Goal: Information Seeking & Learning: Learn about a topic

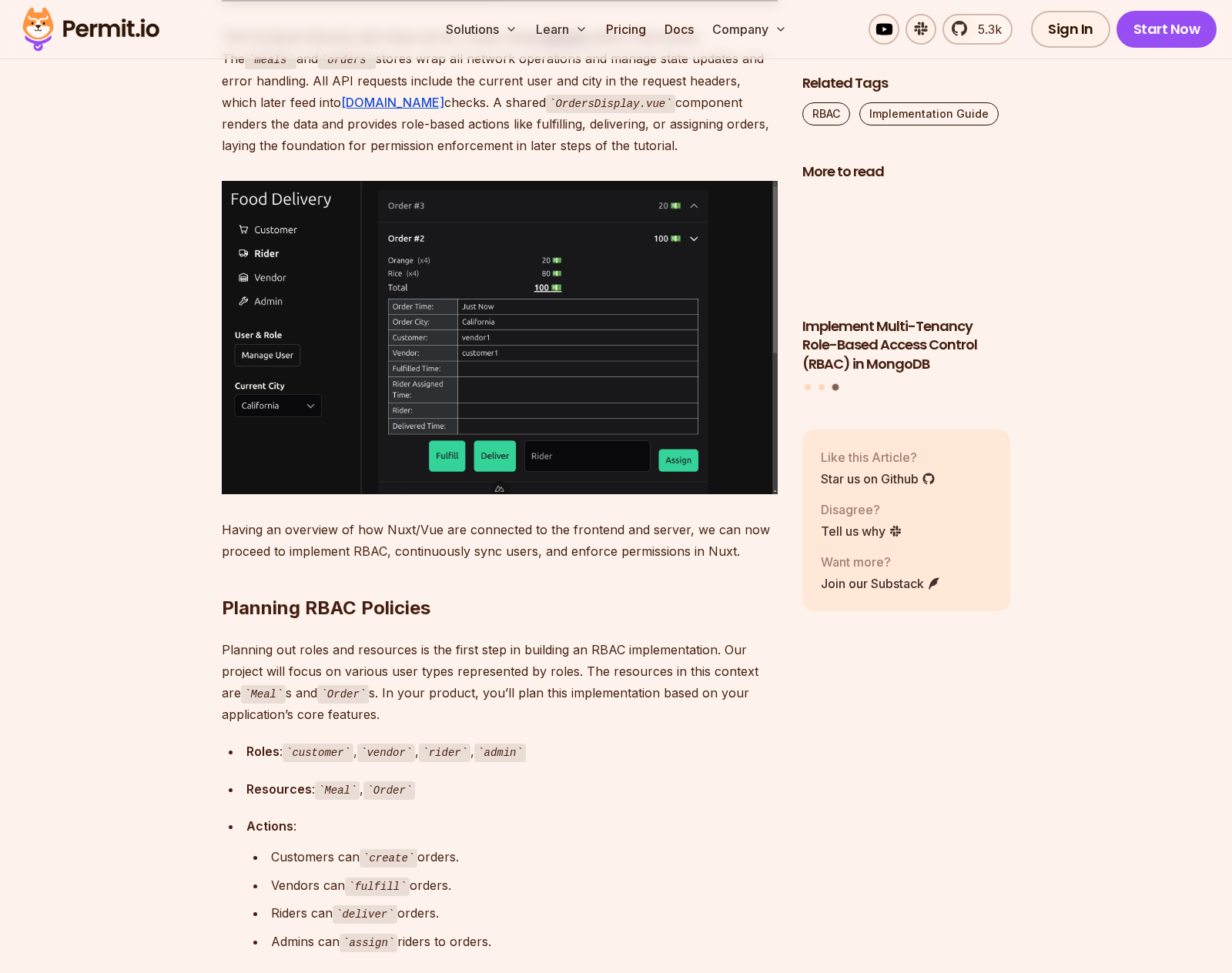
scroll to position [3891, 0]
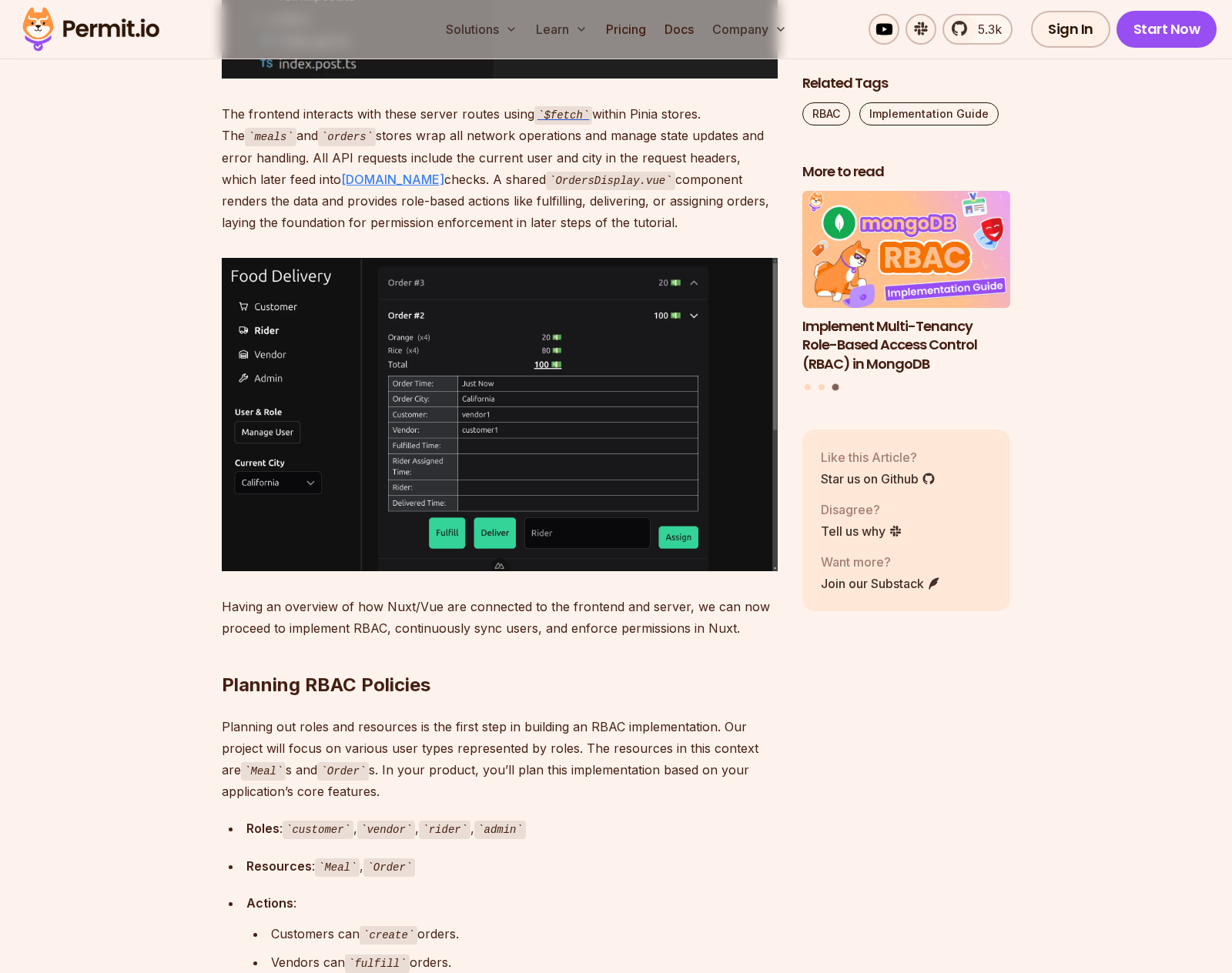
click at [341, 187] on link "Permit.io" at bounding box center [392, 179] width 104 height 16
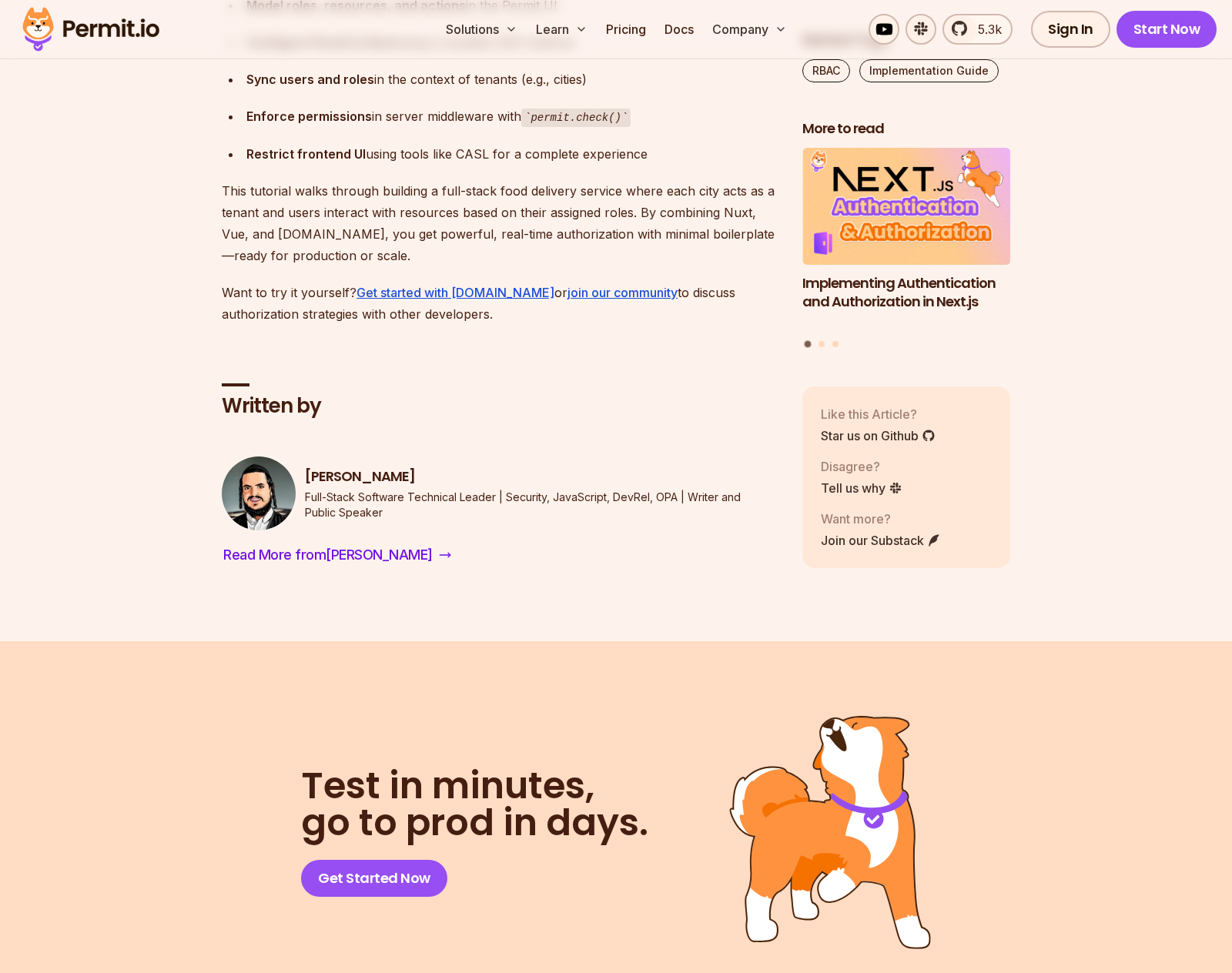
scroll to position [10156, 0]
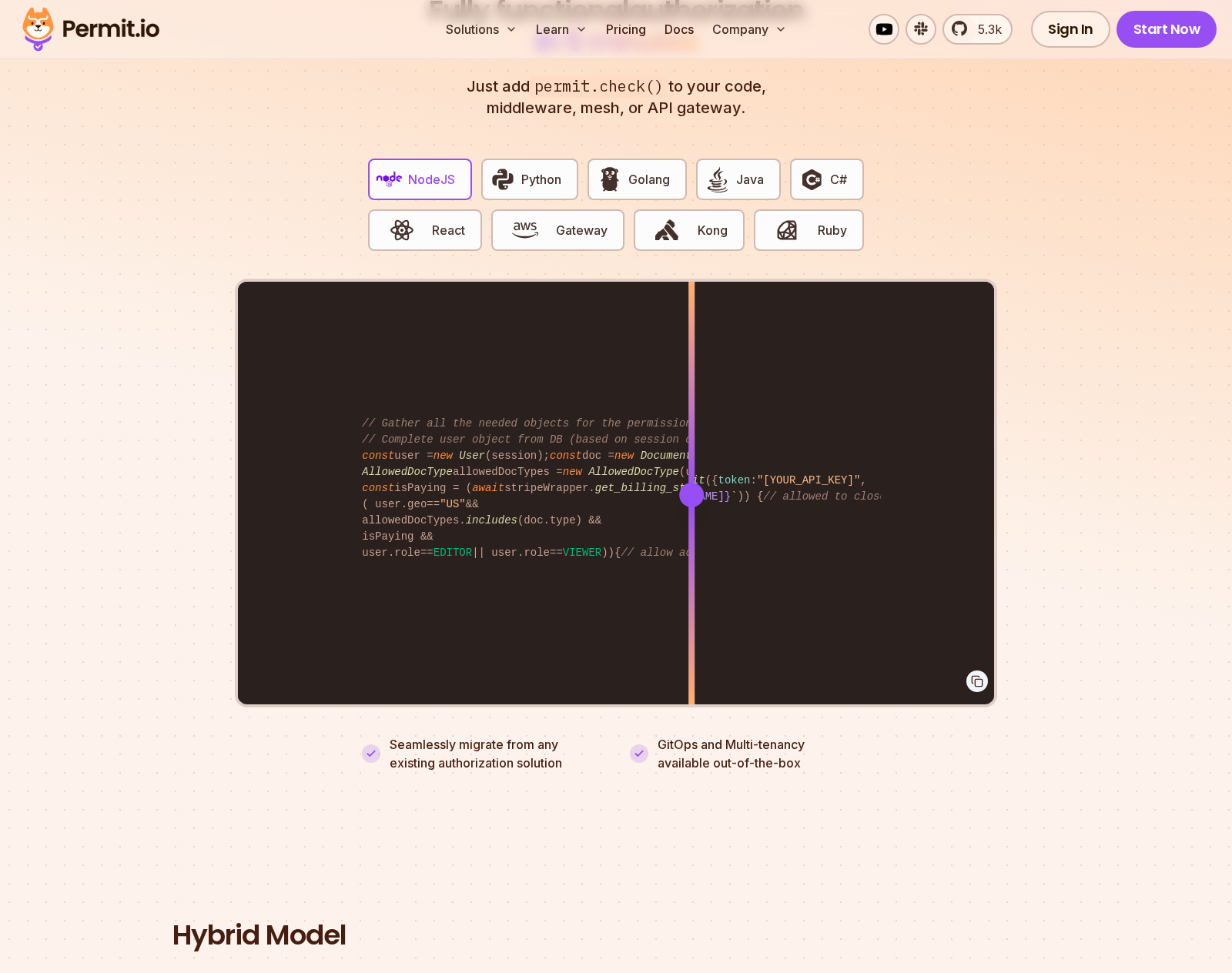
scroll to position [2905, 0]
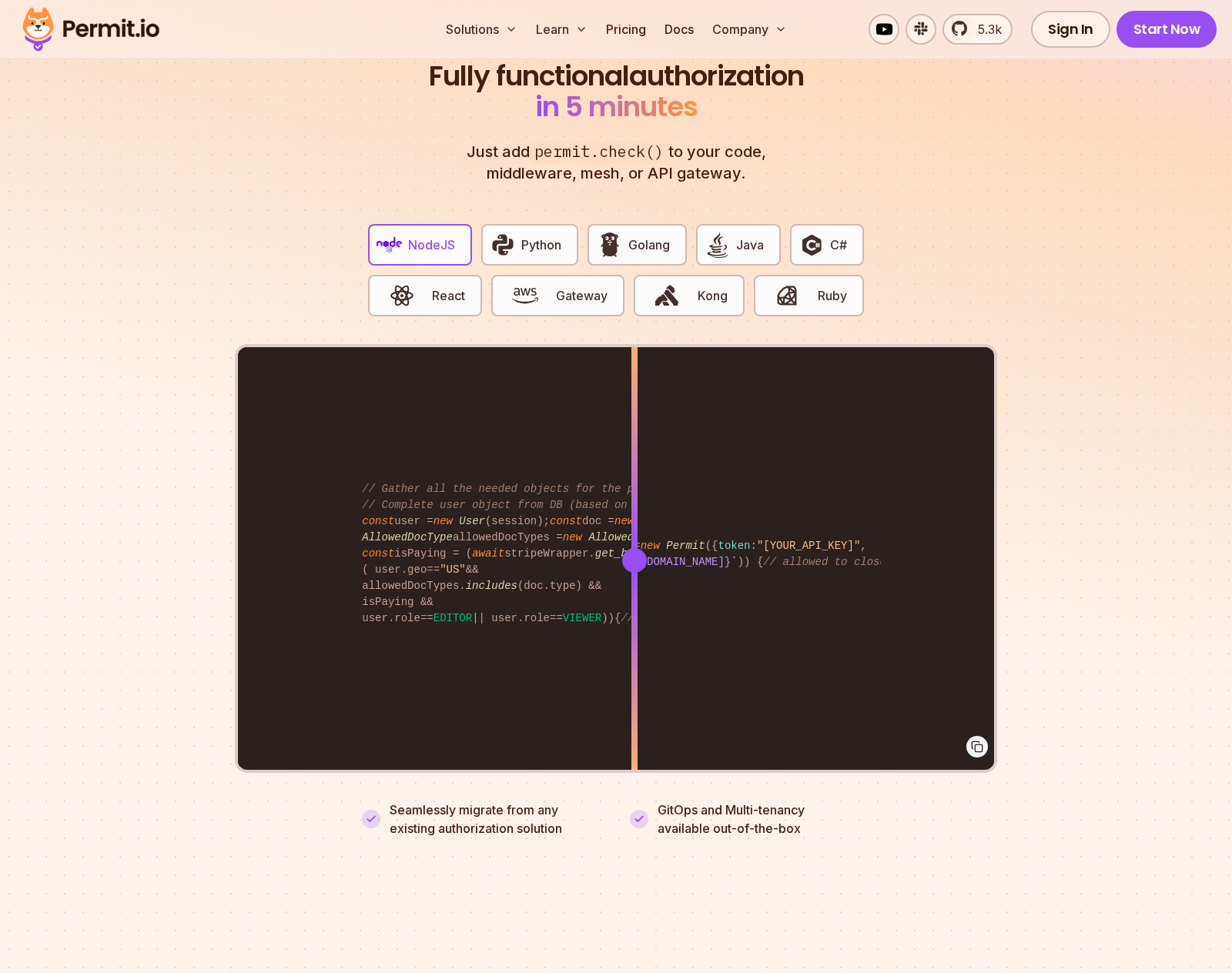
drag, startPoint x: 687, startPoint y: 534, endPoint x: 643, endPoint y: 537, distance: 44.1
click at [642, 548] on div at bounding box center [634, 560] width 25 height 25
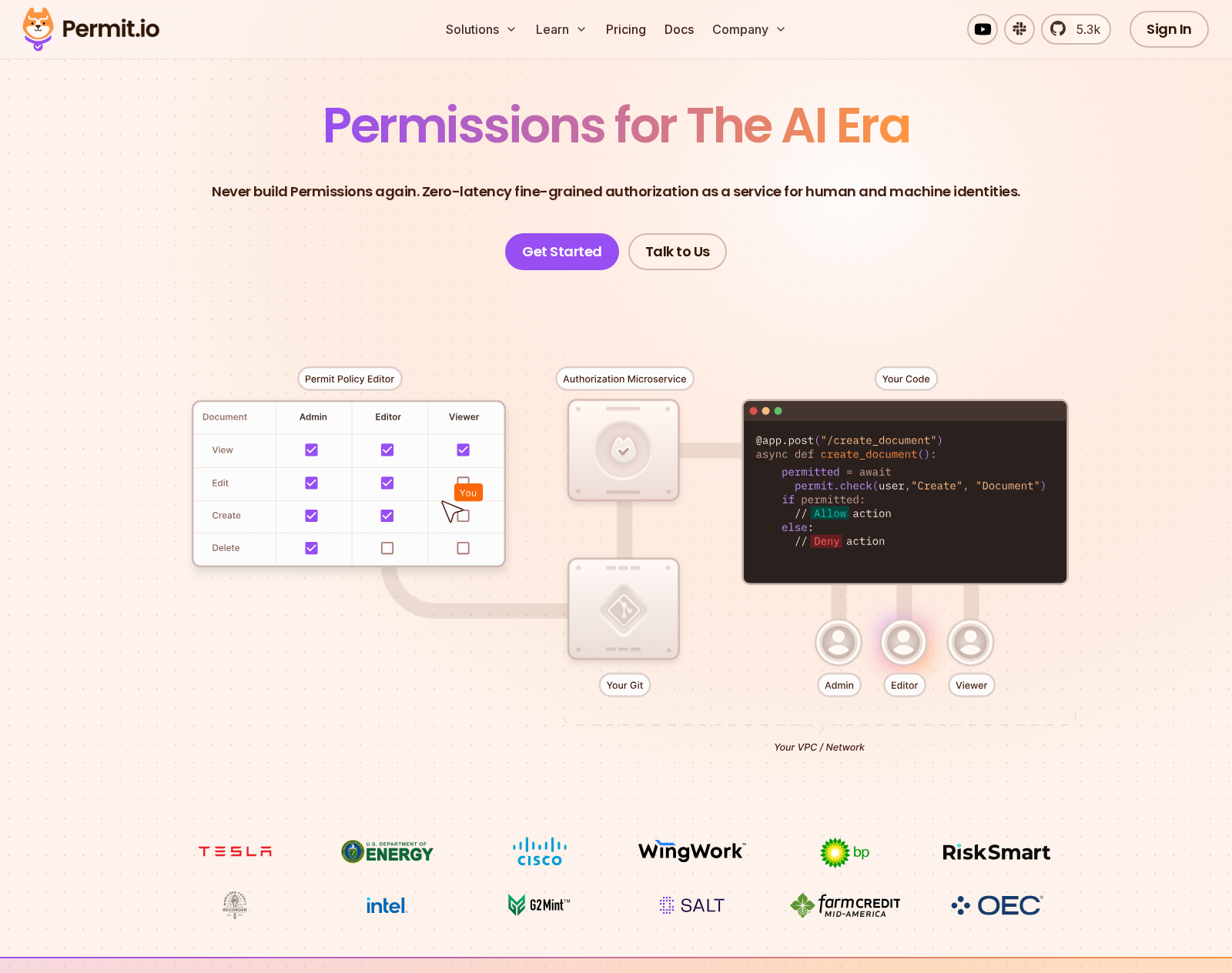
scroll to position [165, 0]
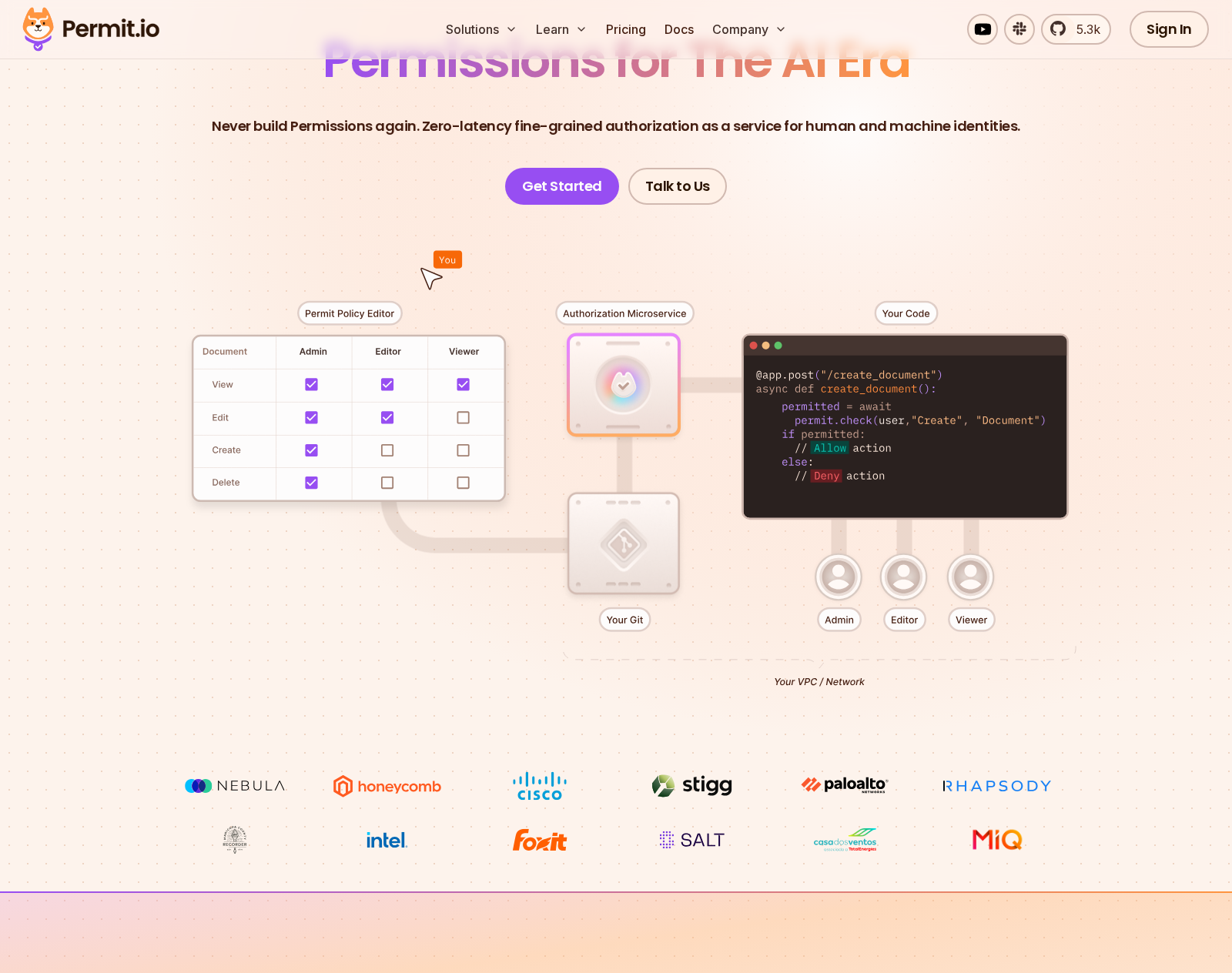
click at [362, 334] on div at bounding box center [616, 487] width 1078 height 566
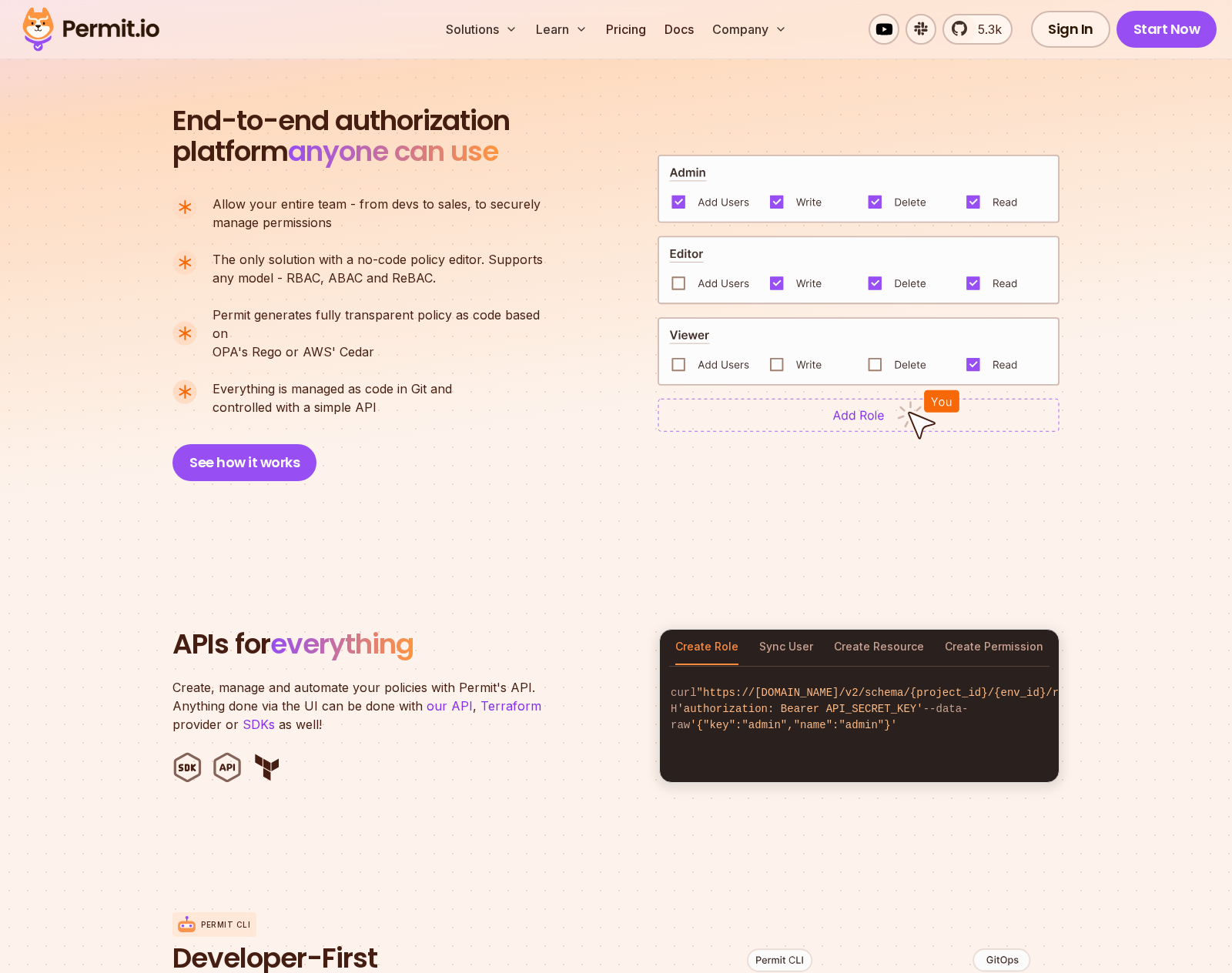
scroll to position [1055, 0]
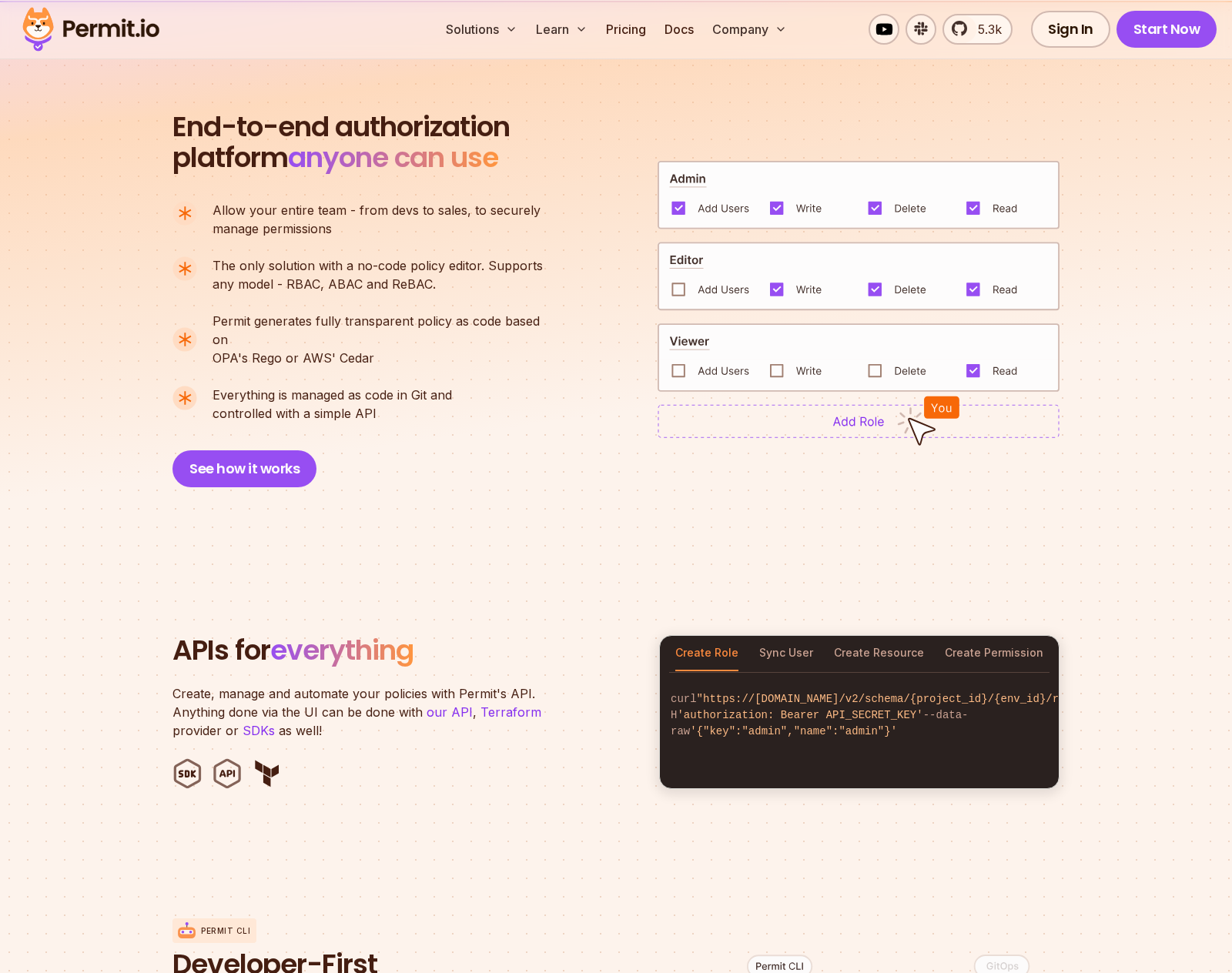
click at [313, 431] on div "End-to-end authorization platform anyone can use A no-code authorization platfo…" at bounding box center [365, 300] width 385 height 376
click at [292, 450] on button "See how it works" at bounding box center [244, 468] width 144 height 37
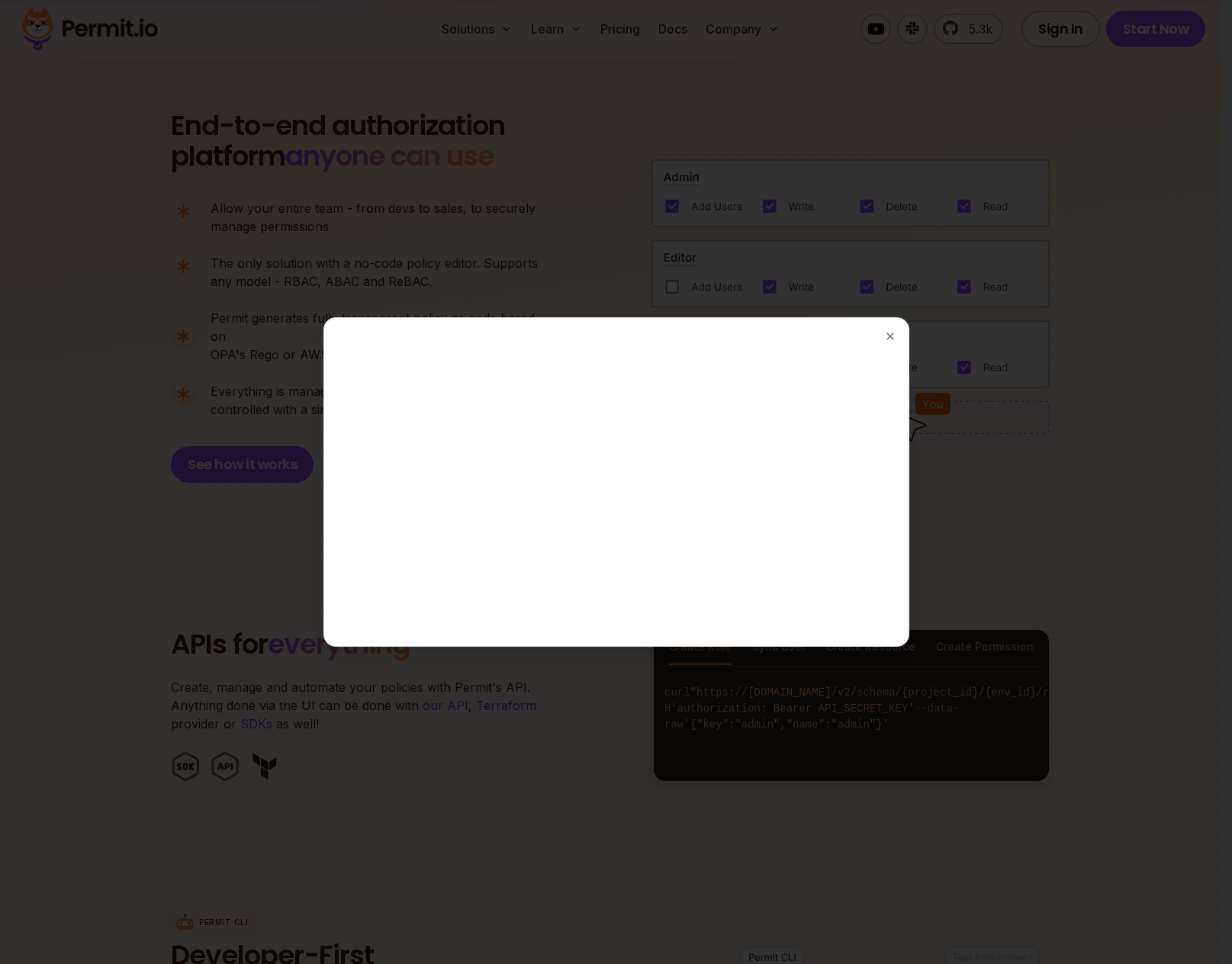
click at [599, 673] on div at bounding box center [616, 482] width 1232 height 964
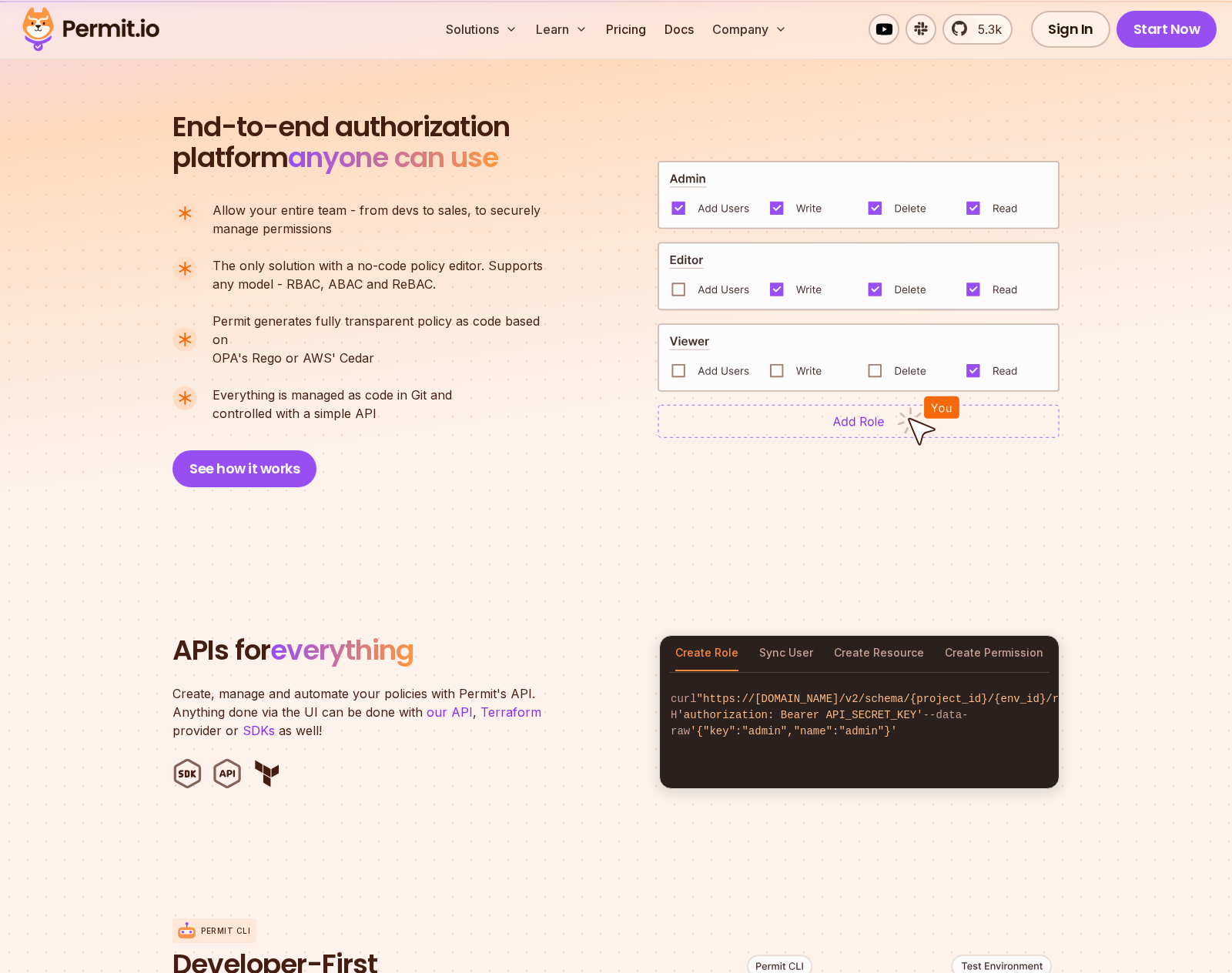
scroll to position [1383, 0]
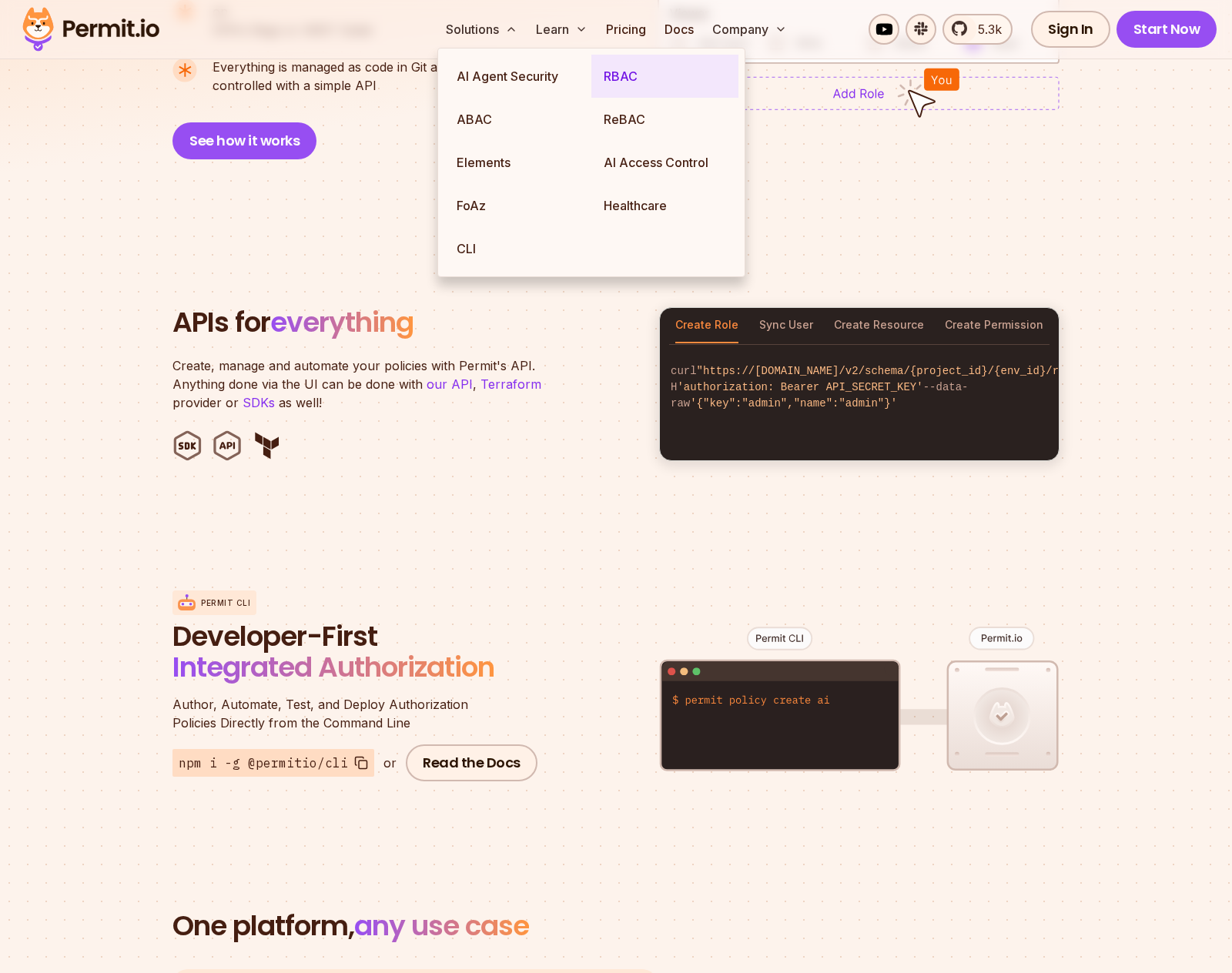
click at [641, 66] on link "RBAC" at bounding box center [665, 76] width 147 height 43
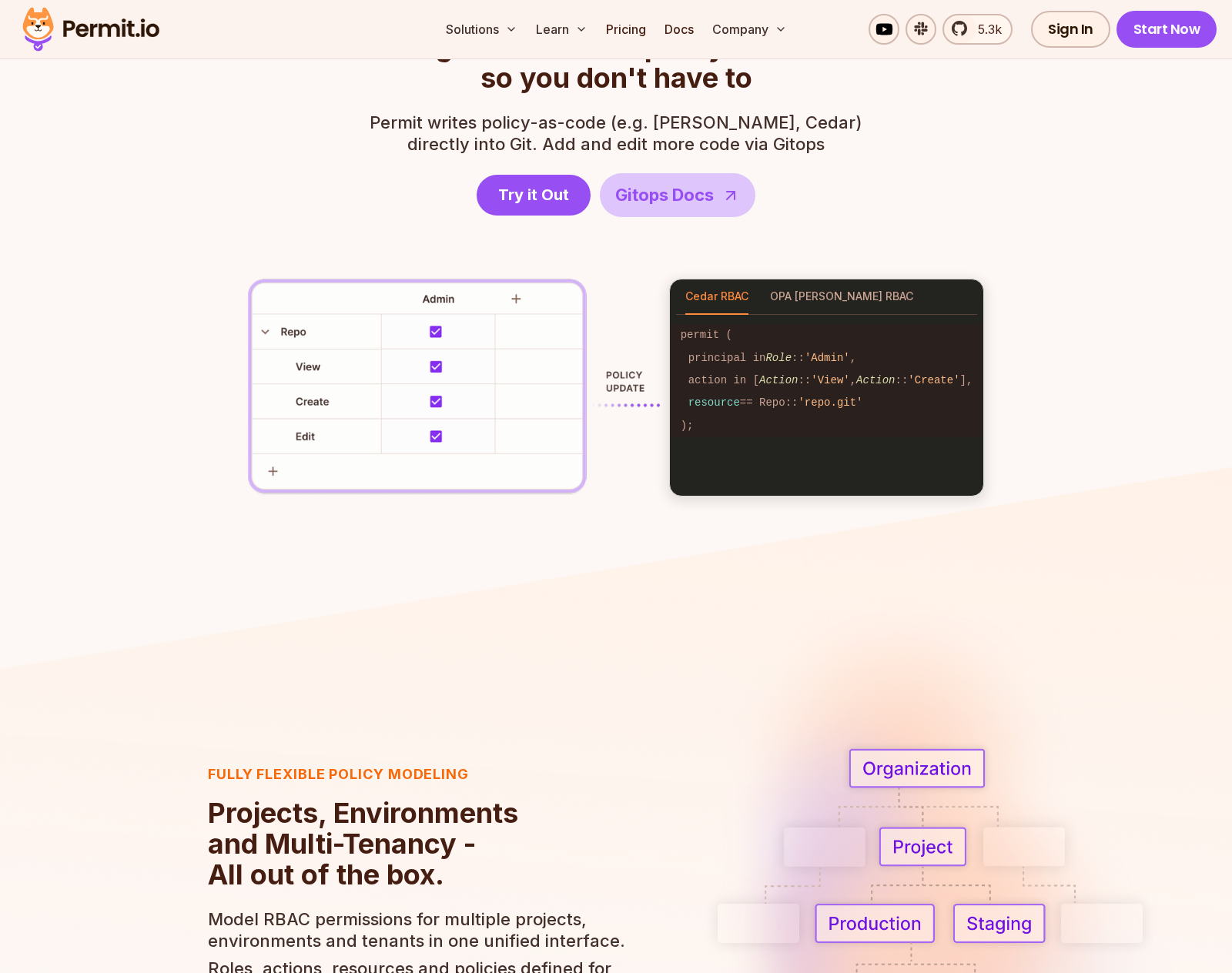
scroll to position [2236, 0]
click at [800, 302] on button "OPA [PERSON_NAME] RBAC" at bounding box center [842, 298] width 143 height 36
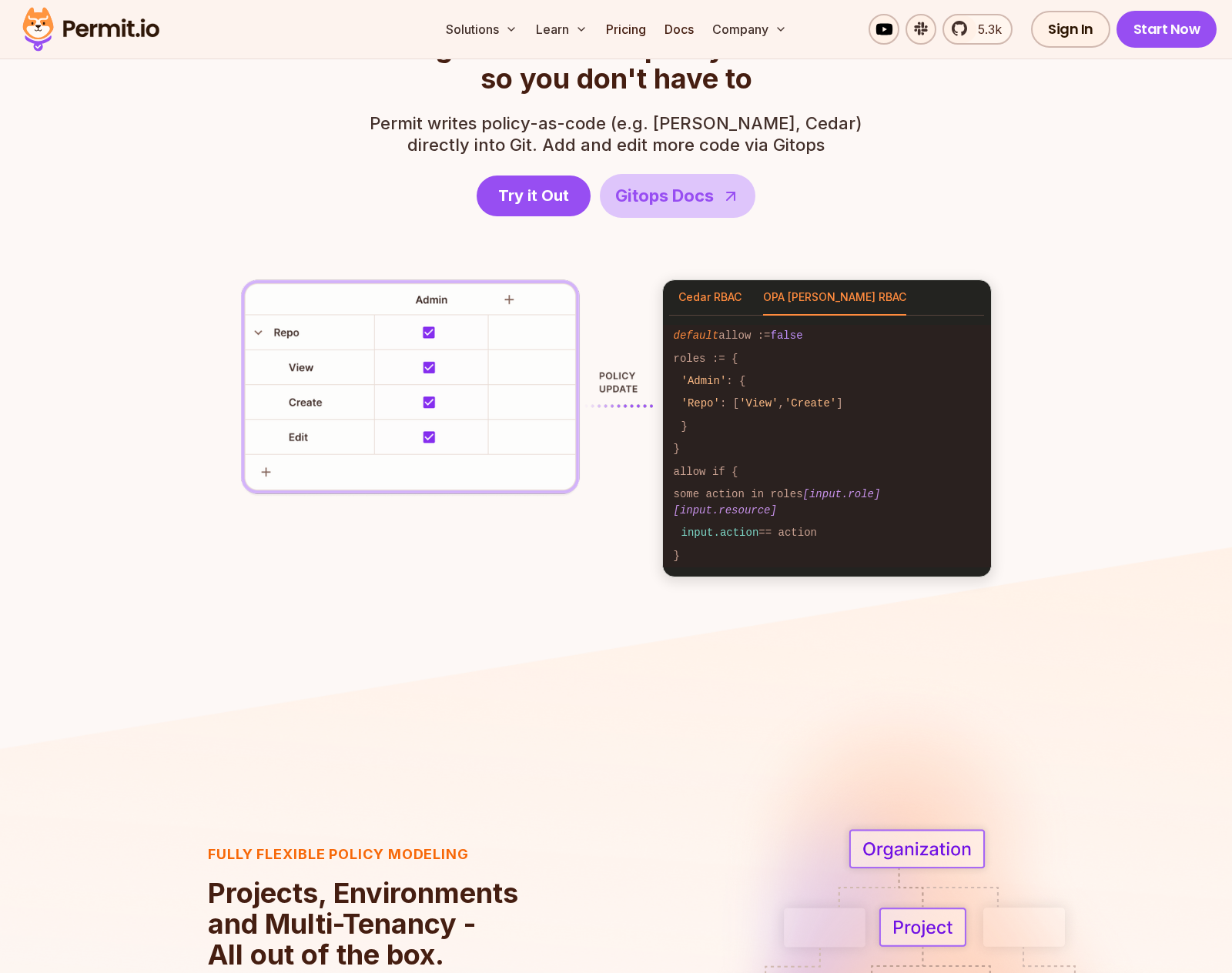
click at [712, 295] on button "Cedar RBAC" at bounding box center [710, 298] width 63 height 36
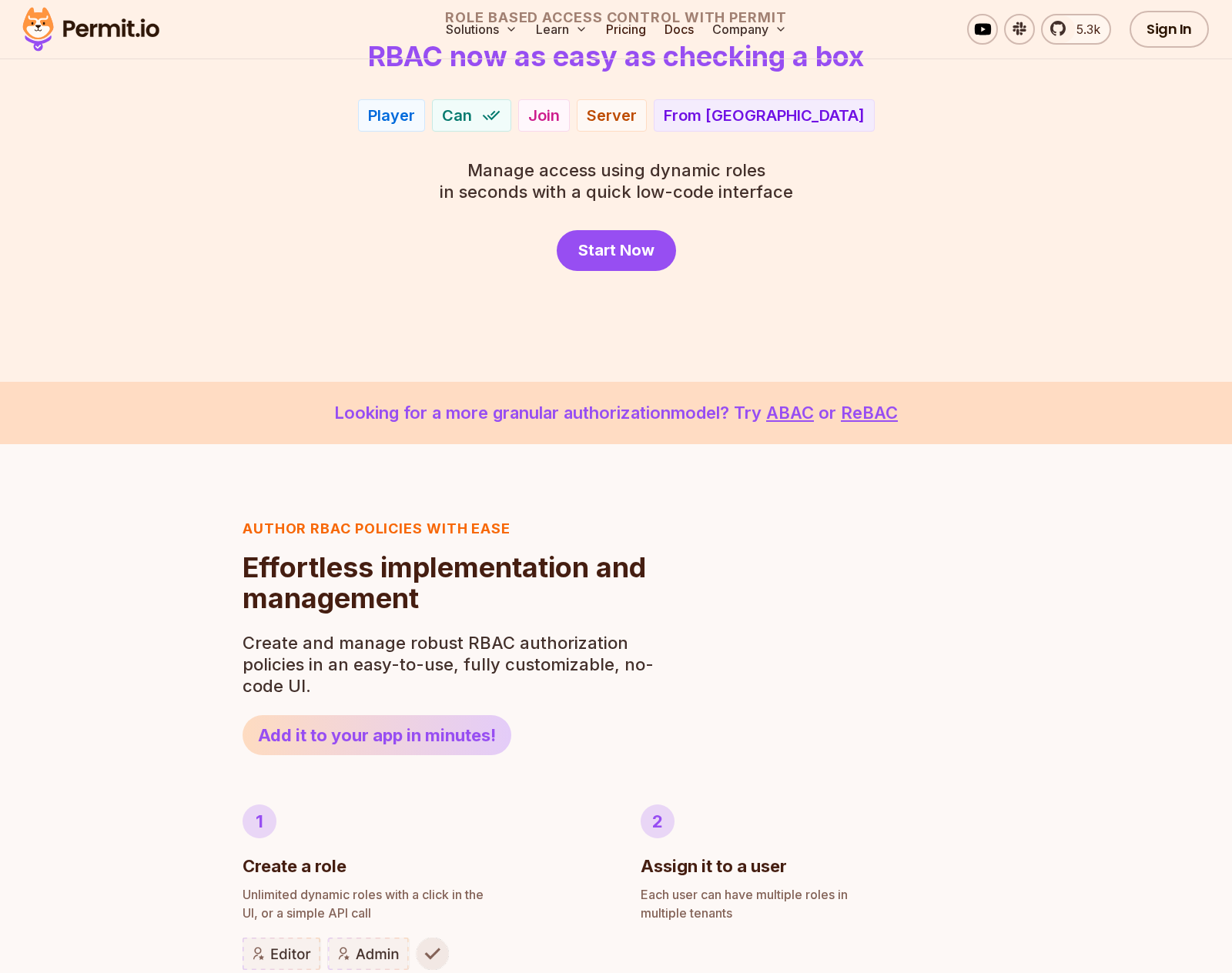
scroll to position [0, 0]
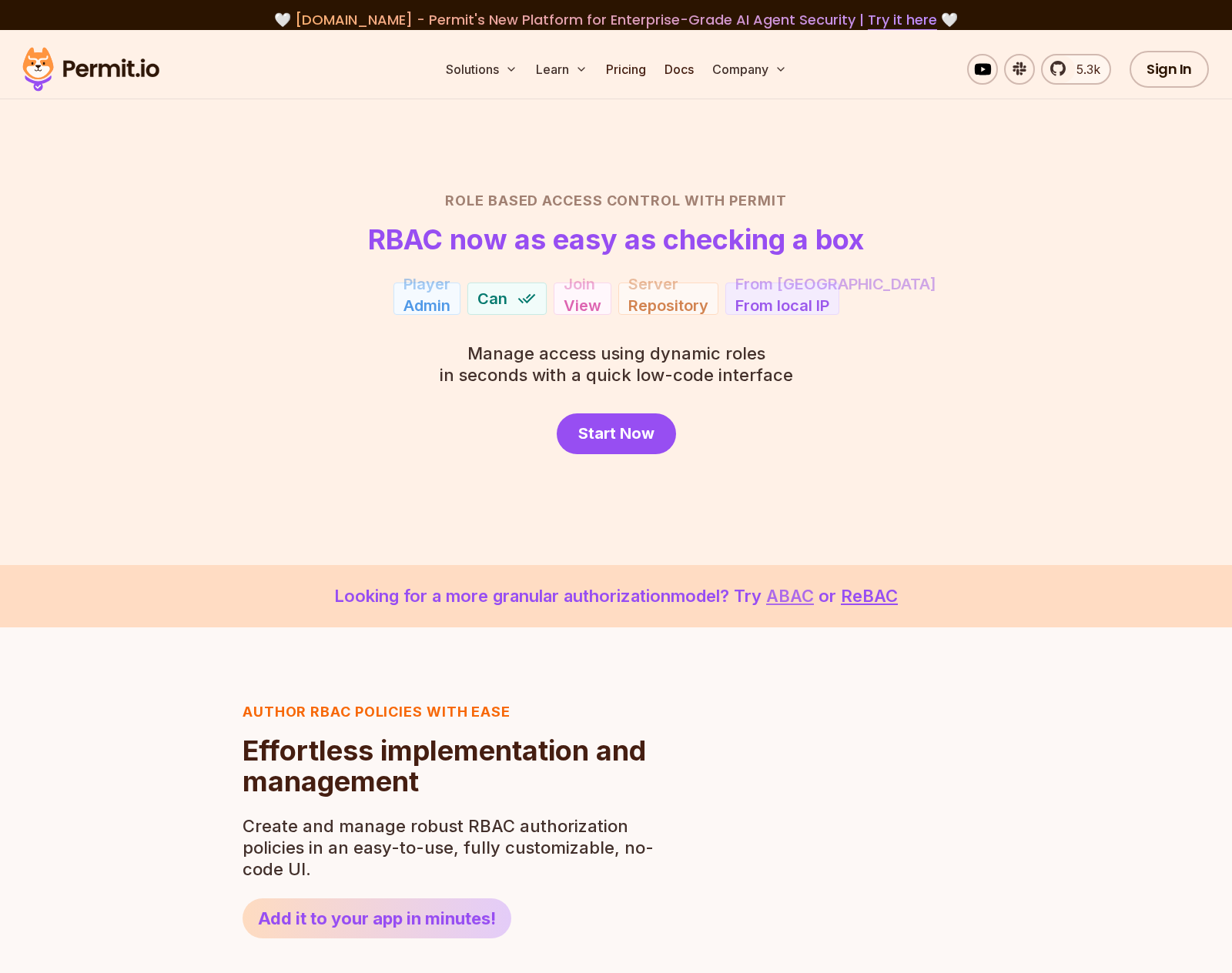
click at [806, 596] on link "ABAC" at bounding box center [790, 596] width 48 height 20
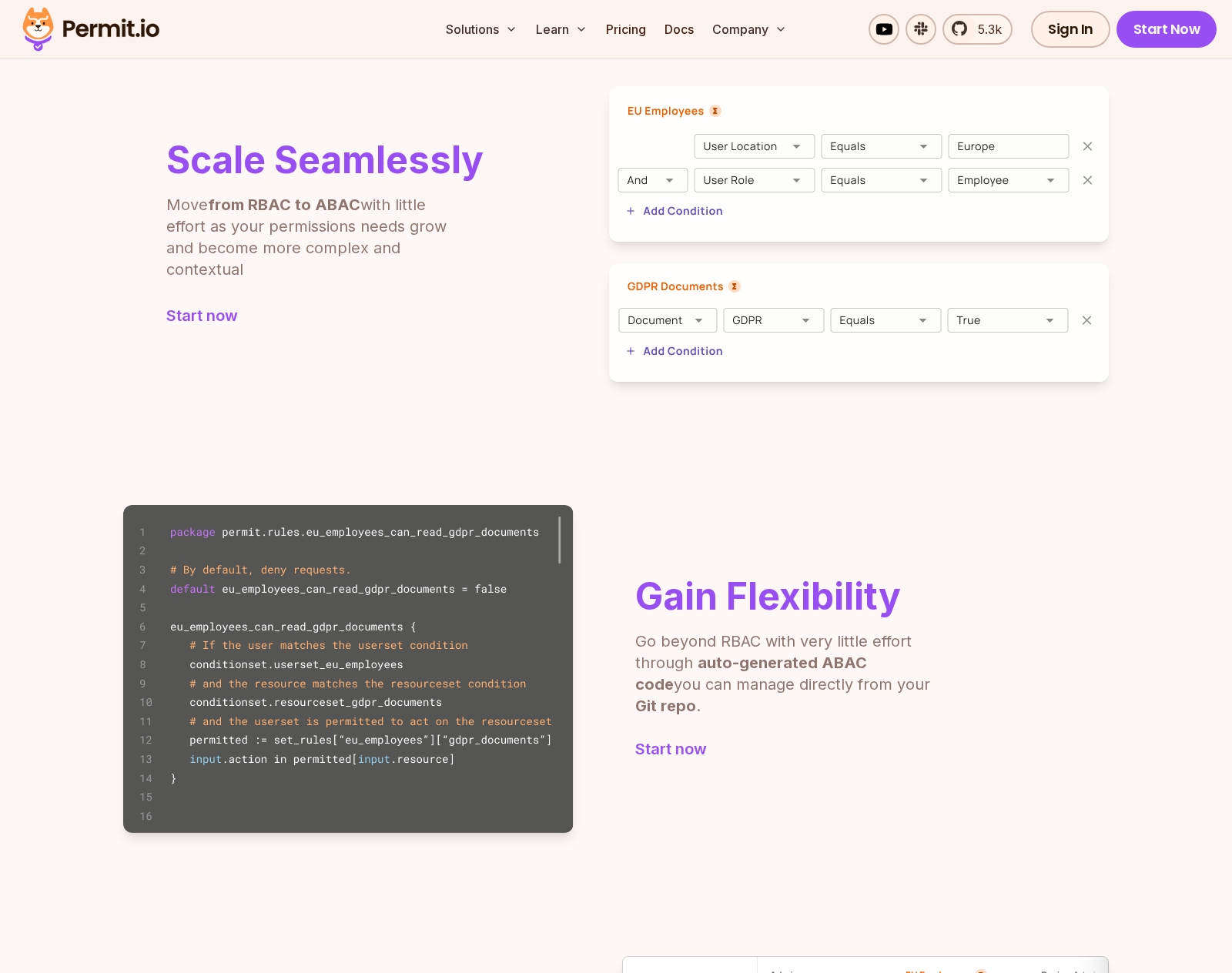
scroll to position [593, 0]
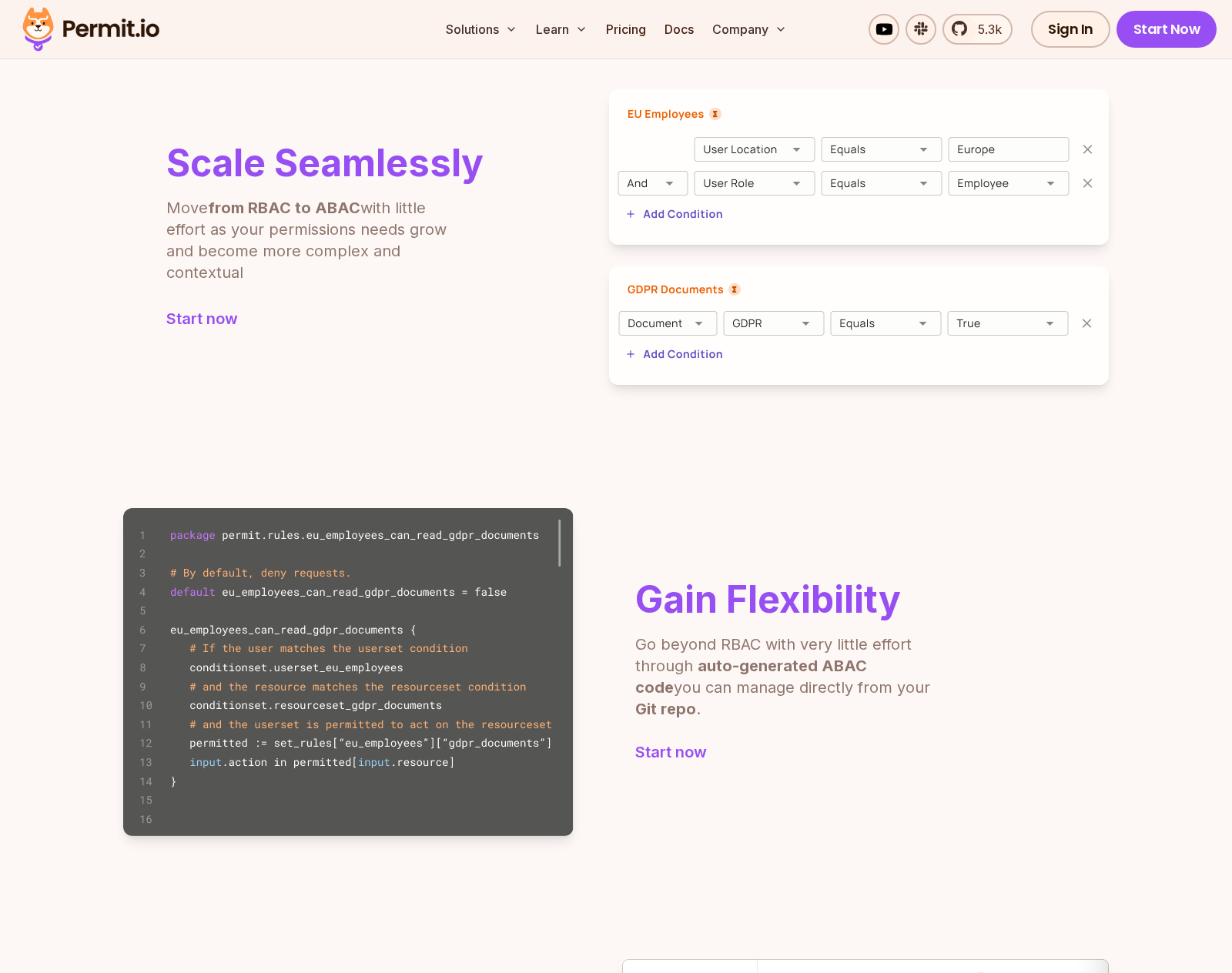
click at [898, 190] on img at bounding box center [859, 167] width 500 height 156
click at [705, 213] on img at bounding box center [859, 167] width 500 height 156
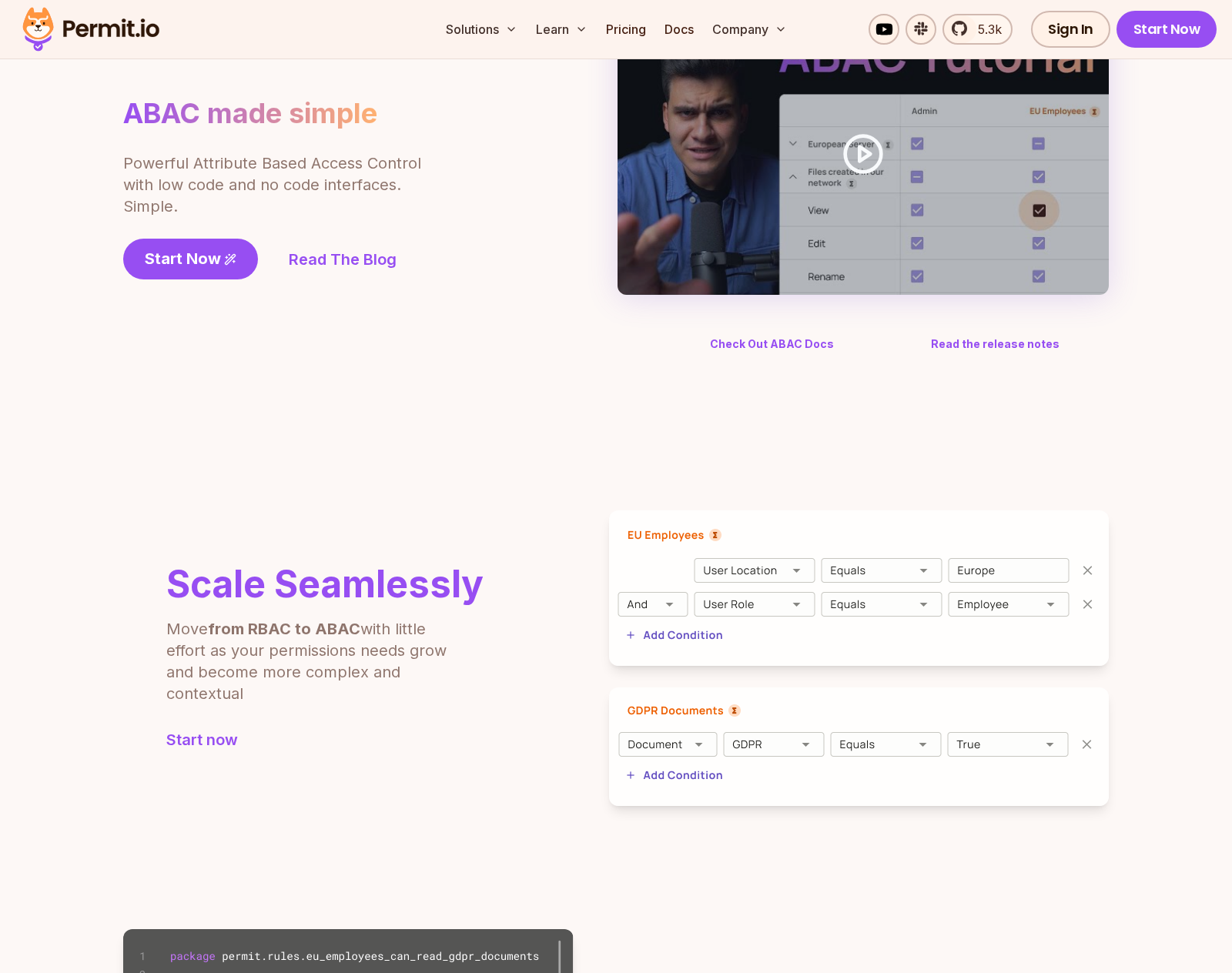
scroll to position [0, 0]
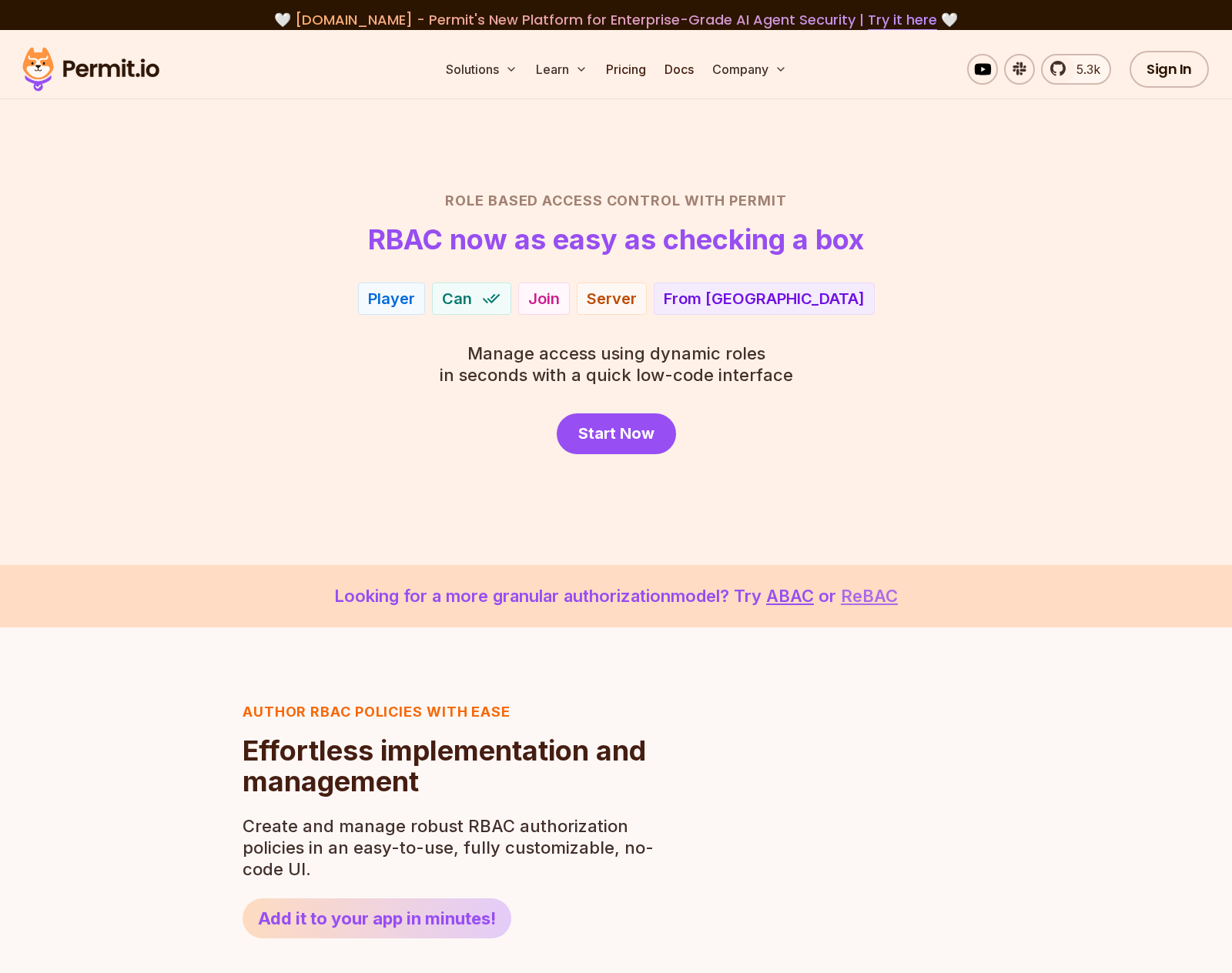
click at [869, 586] on link "ReBAC" at bounding box center [869, 596] width 57 height 20
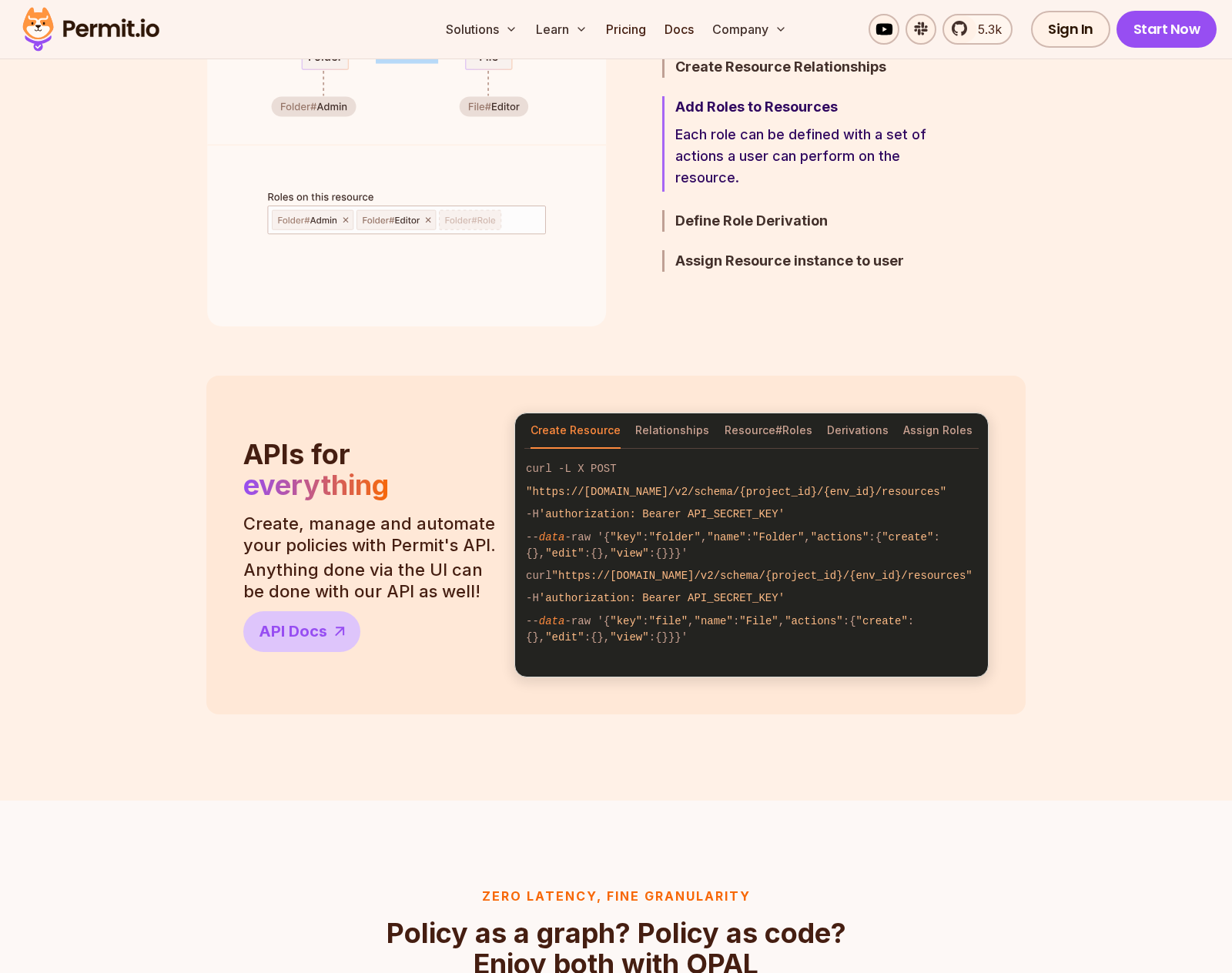
scroll to position [1331, 0]
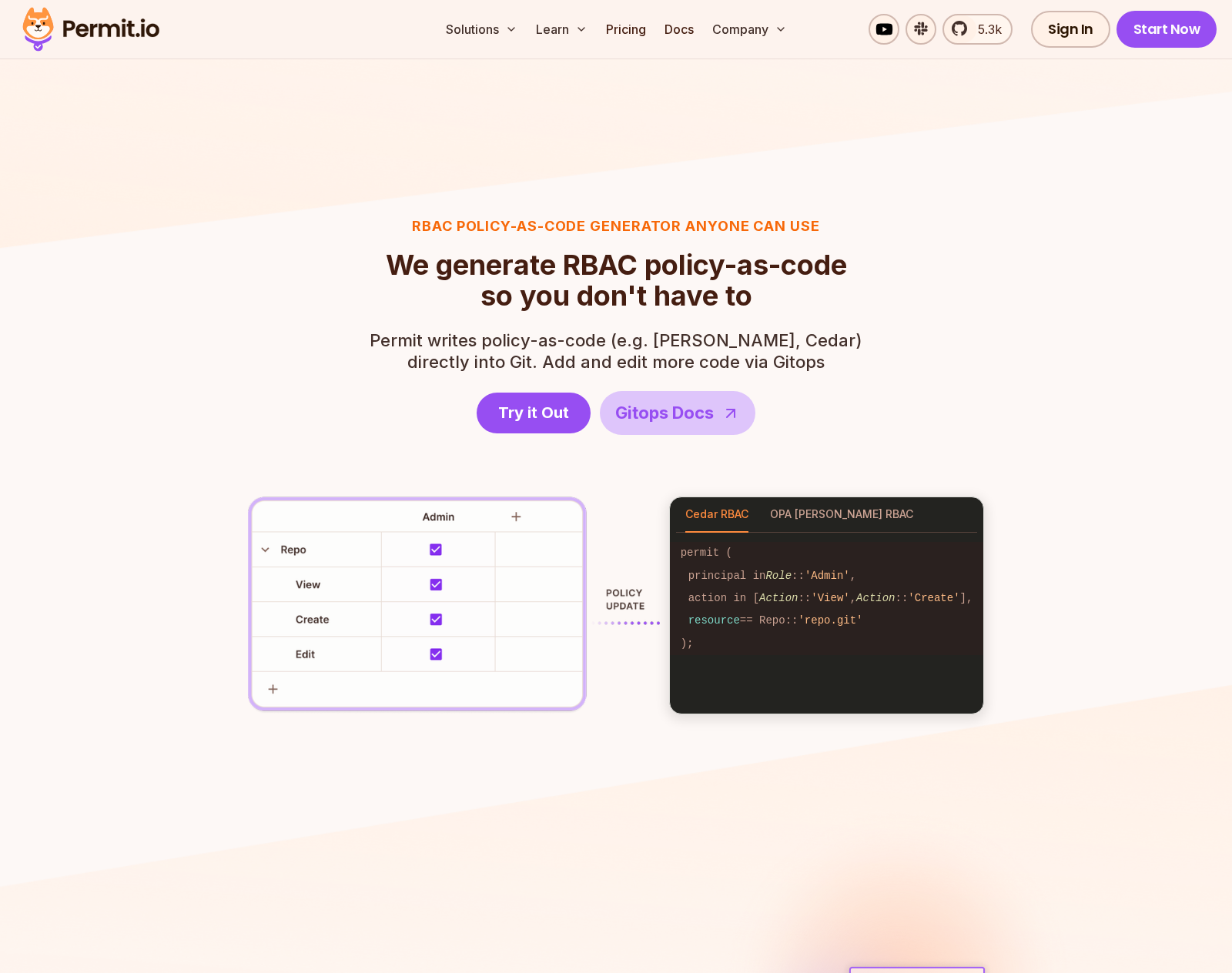
scroll to position [2053, 0]
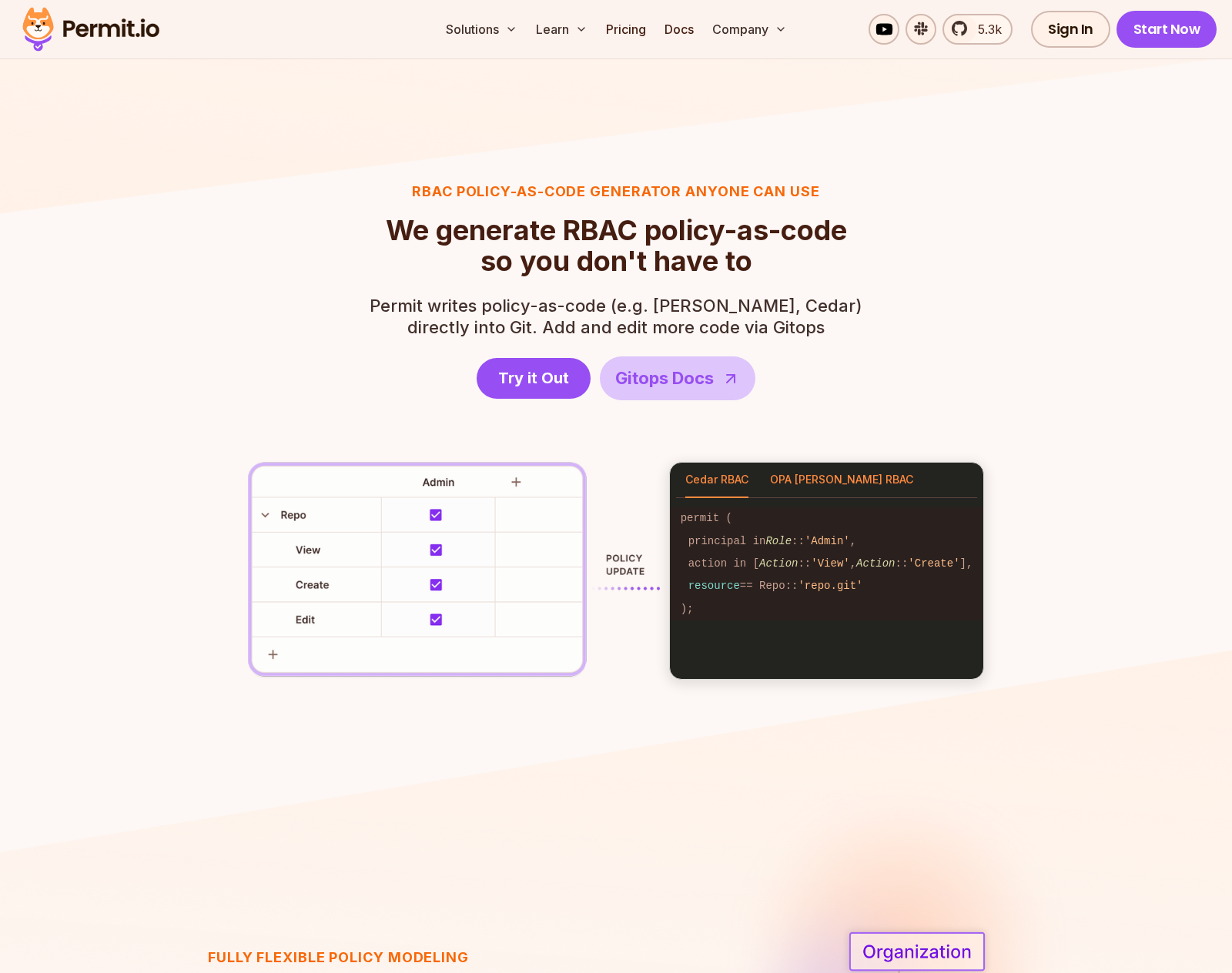
click at [795, 476] on button "OPA [PERSON_NAME] RBAC" at bounding box center [842, 480] width 143 height 36
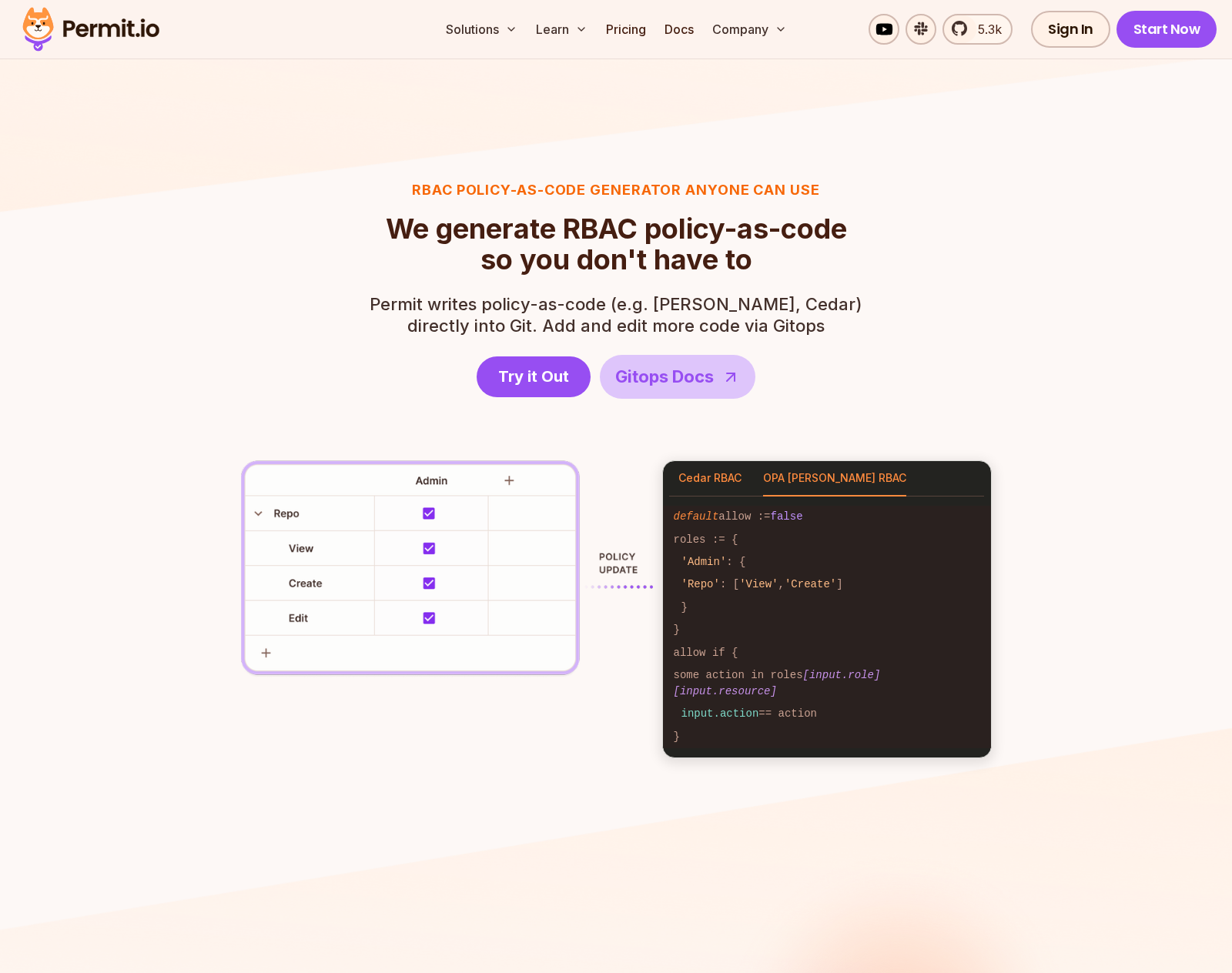
scroll to position [2057, 0]
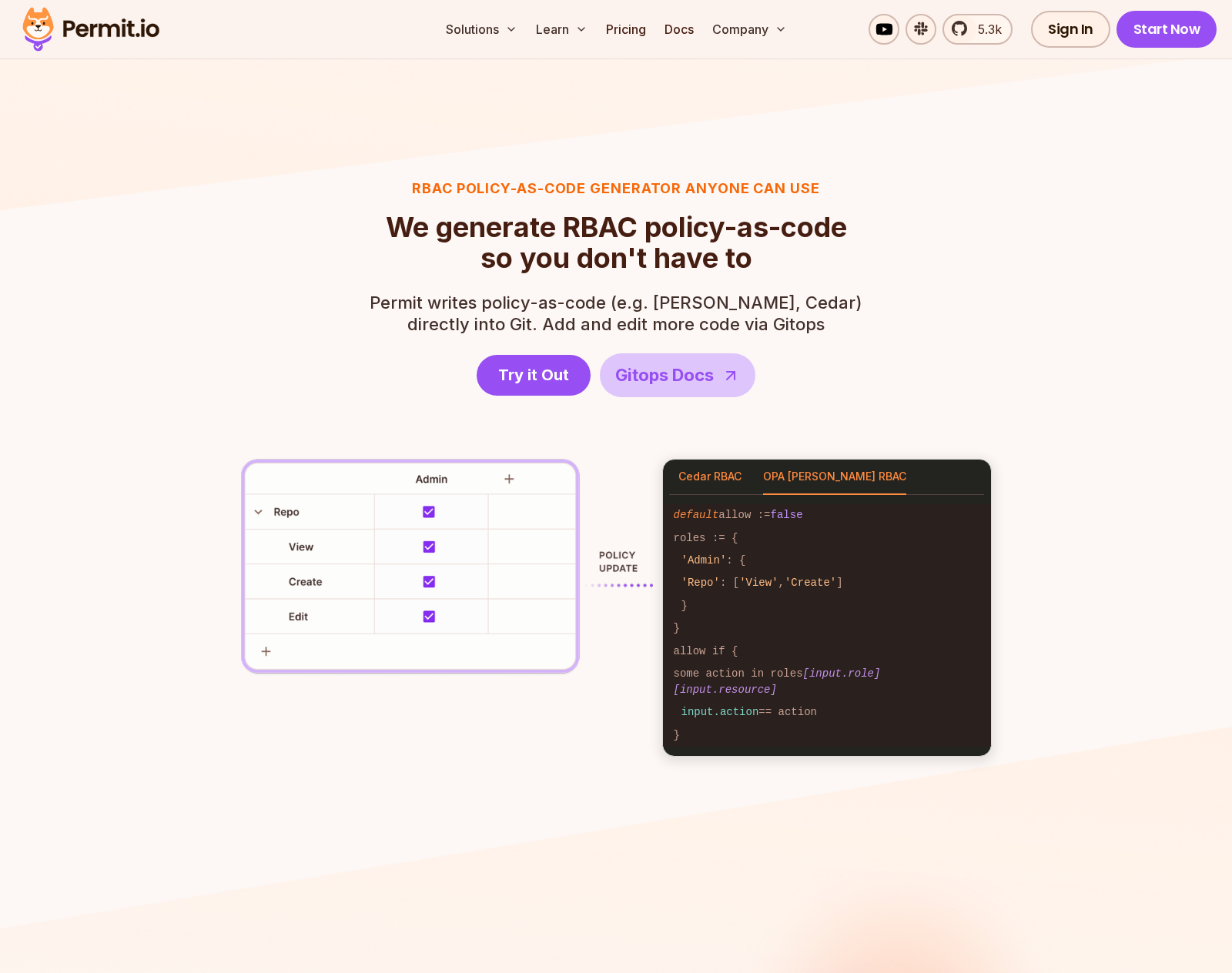
click at [709, 480] on button "Cedar RBAC" at bounding box center [710, 477] width 63 height 36
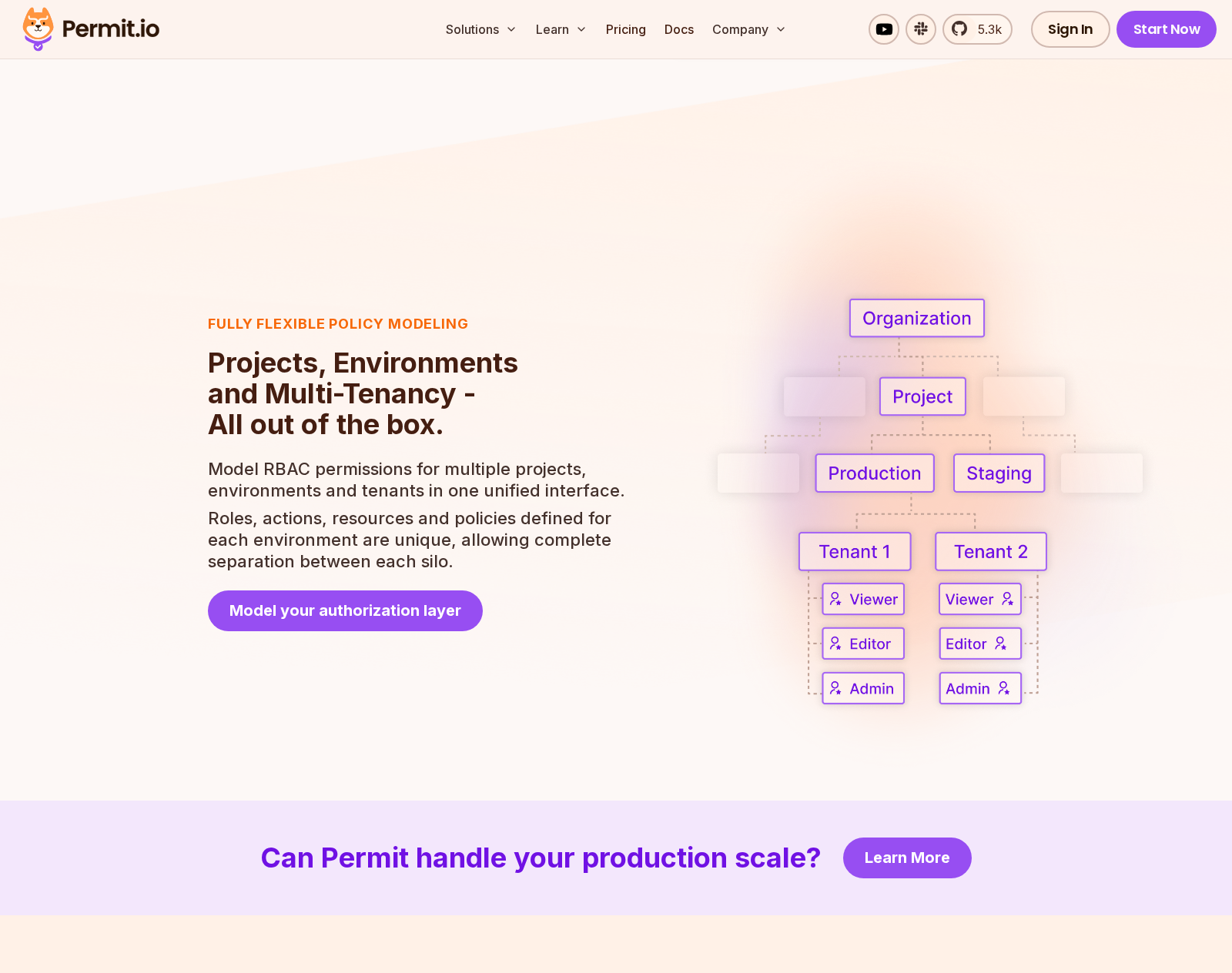
scroll to position [2800, 0]
